Goal: Information Seeking & Learning: Learn about a topic

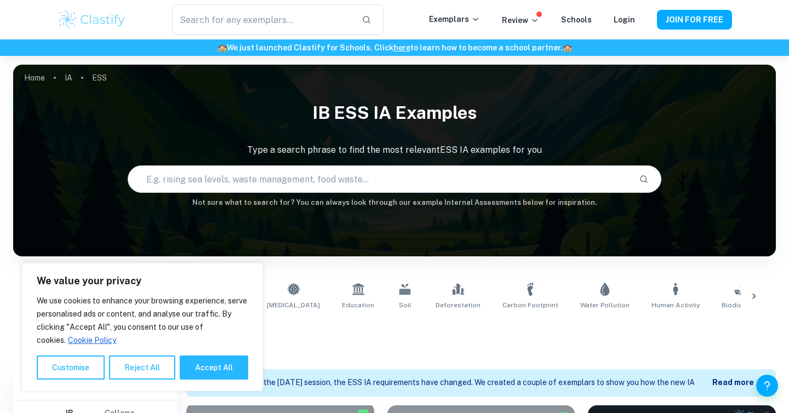
scroll to position [354, 0]
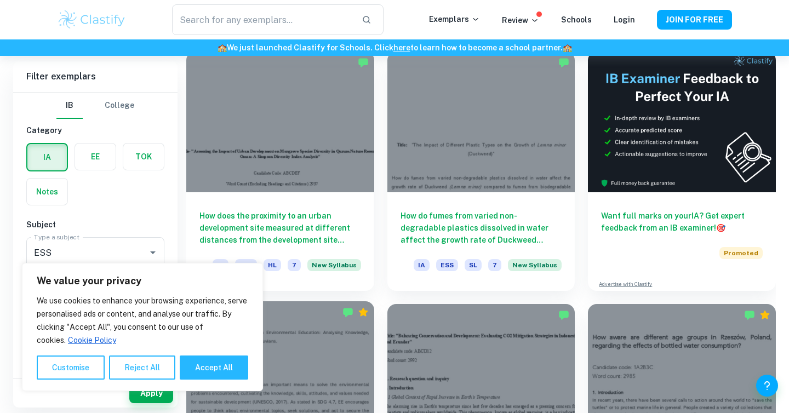
click at [202, 363] on button "Accept All" at bounding box center [214, 368] width 68 height 24
checkbox input "true"
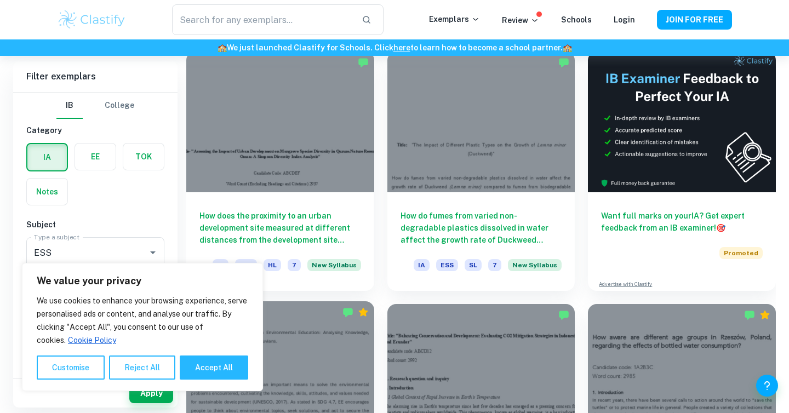
checkbox input "true"
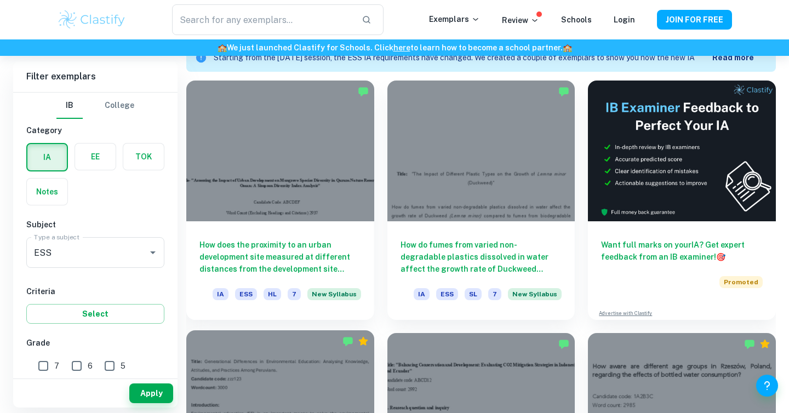
scroll to position [325, 0]
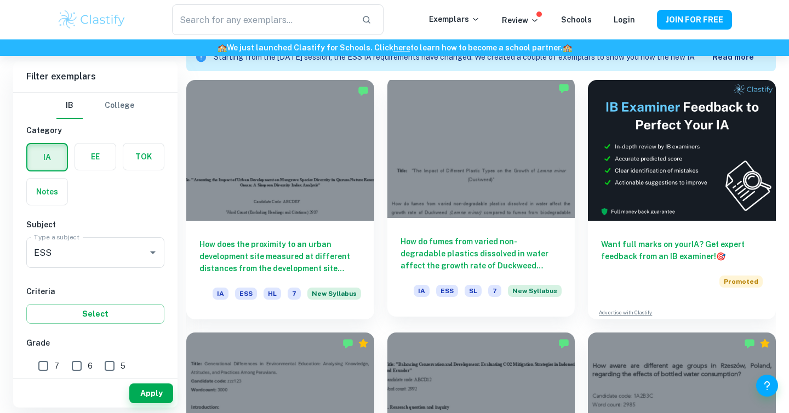
click at [448, 182] on div at bounding box center [481, 147] width 188 height 141
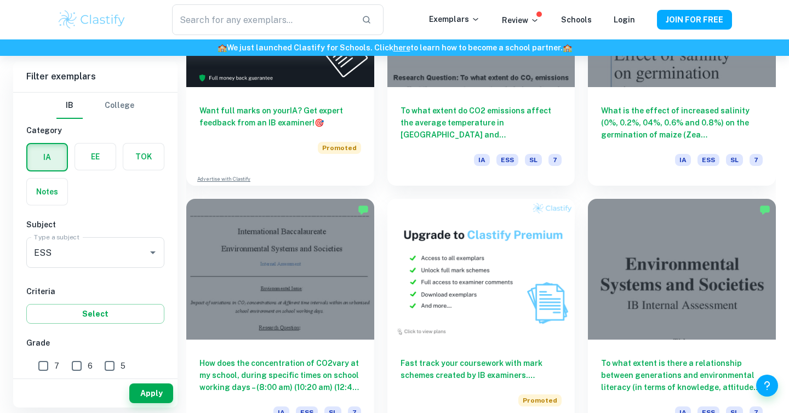
scroll to position [2121, 0]
